Goal: Task Accomplishment & Management: Manage account settings

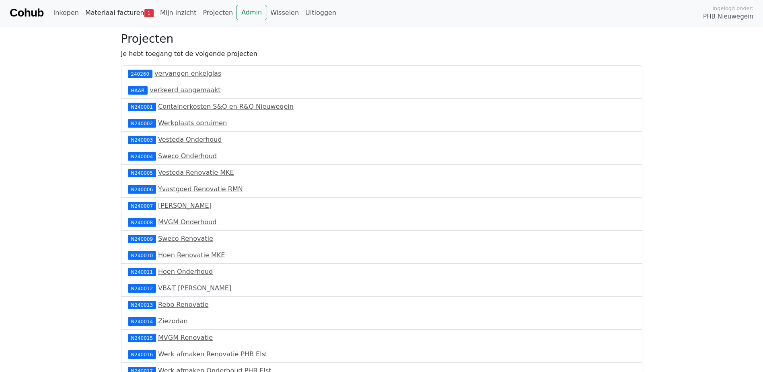
click at [86, 12] on link "Materiaal facturen 1" at bounding box center [119, 13] width 75 height 16
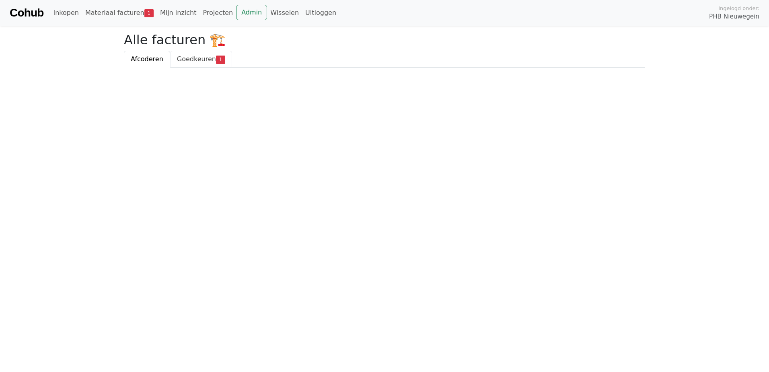
click at [190, 58] on span "Goedkeuren" at bounding box center [196, 59] width 39 height 8
